Goal: Check status

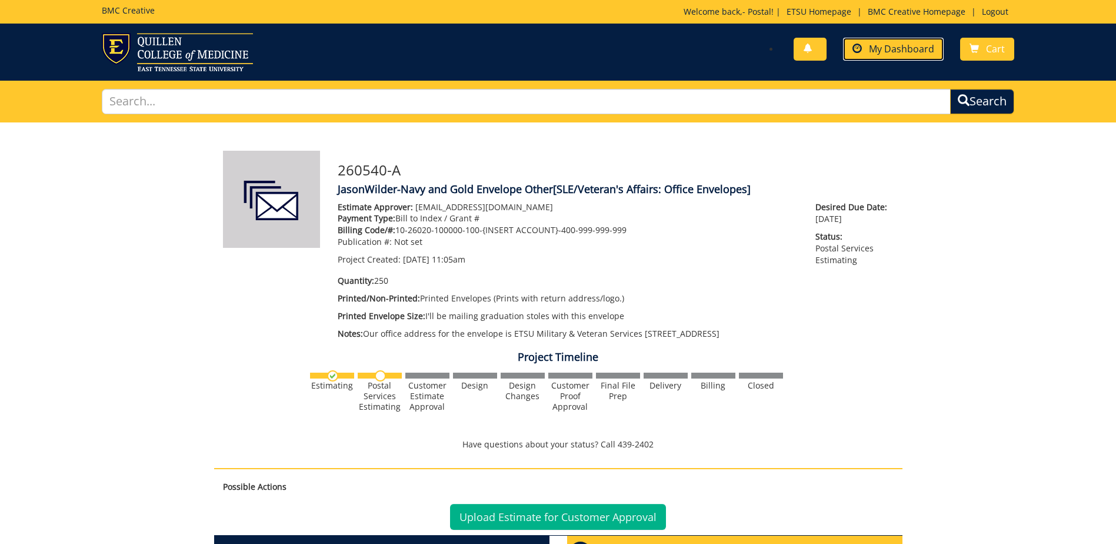
click at [894, 52] on span "My Dashboard" at bounding box center [901, 48] width 65 height 13
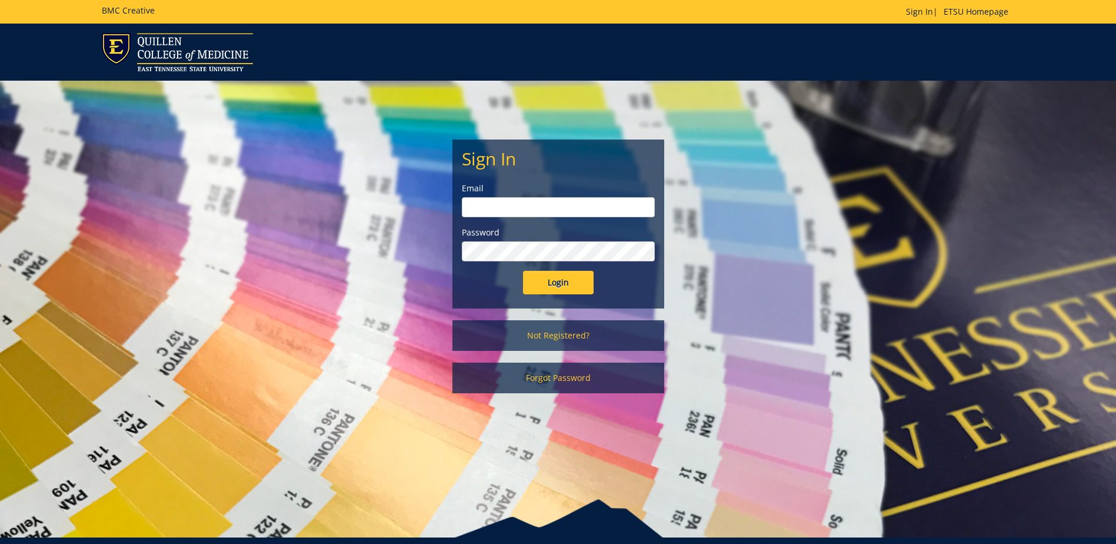
type input "[EMAIL_ADDRESS][DOMAIN_NAME]"
click at [549, 279] on input "Login" at bounding box center [558, 283] width 71 height 24
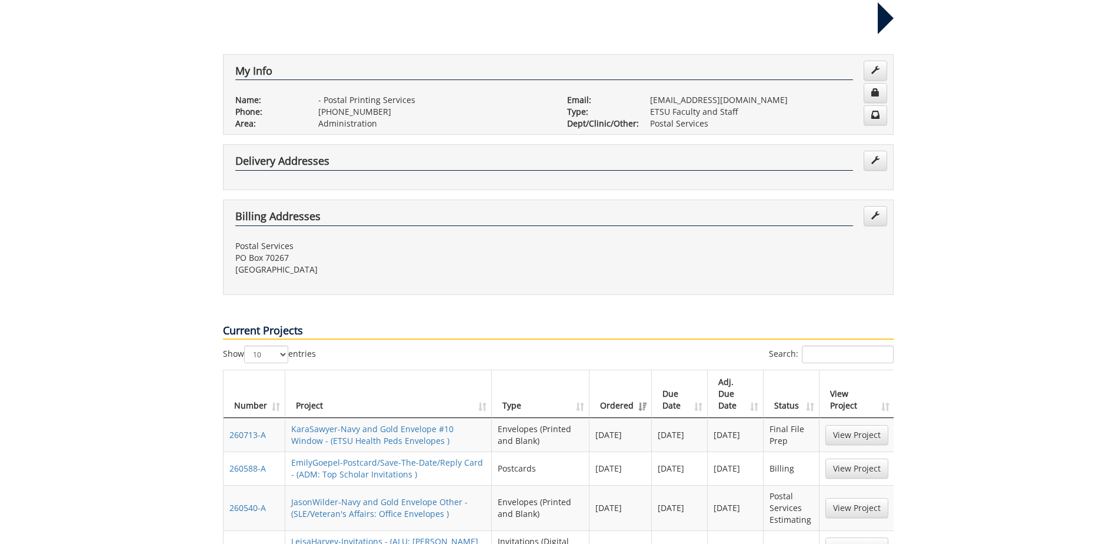
scroll to position [235, 0]
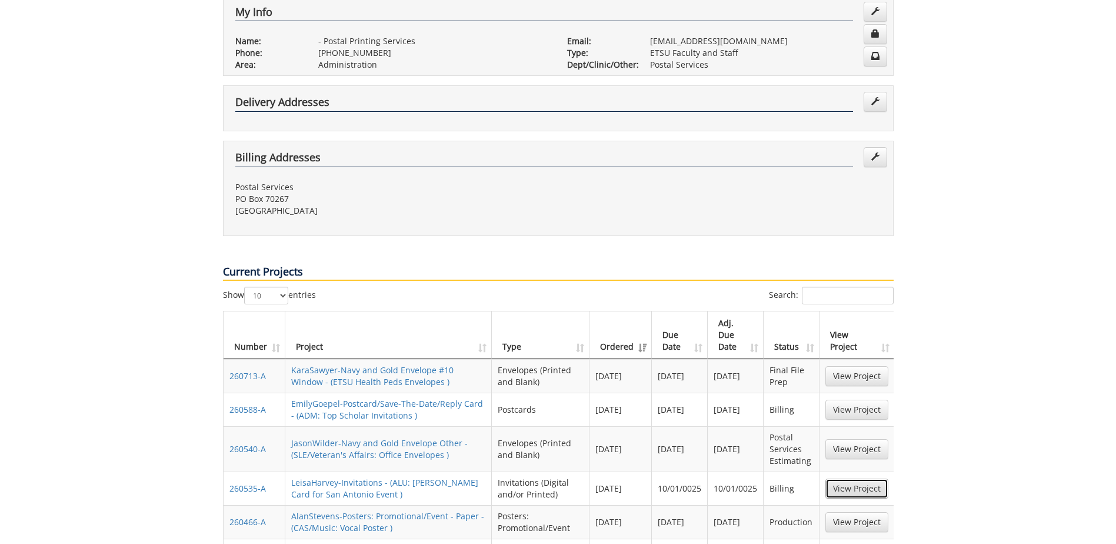
click at [840, 478] on link "View Project" at bounding box center [856, 488] width 63 height 20
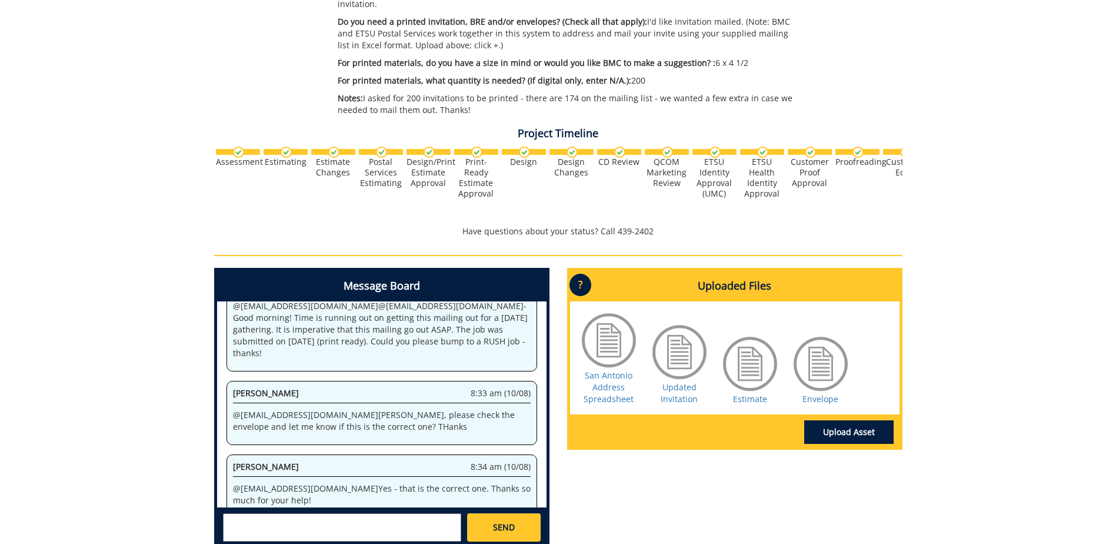
scroll to position [512, 0]
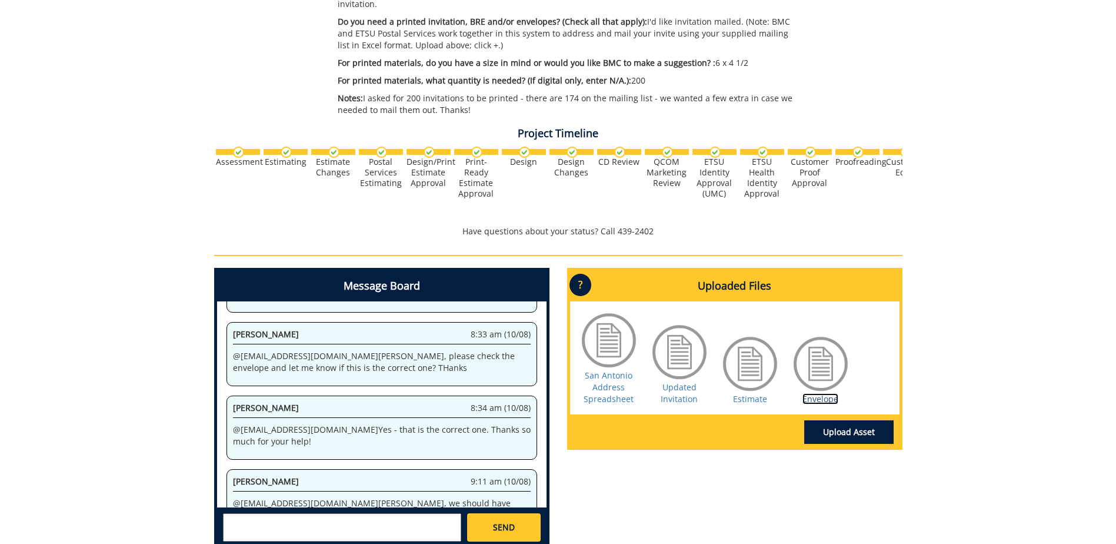
click at [817, 393] on link "Envelope" at bounding box center [820, 398] width 36 height 11
click at [607, 372] on link "San Antonio Address Spreadsheet" at bounding box center [609, 386] width 50 height 35
